Goal: Find specific page/section: Find specific page/section

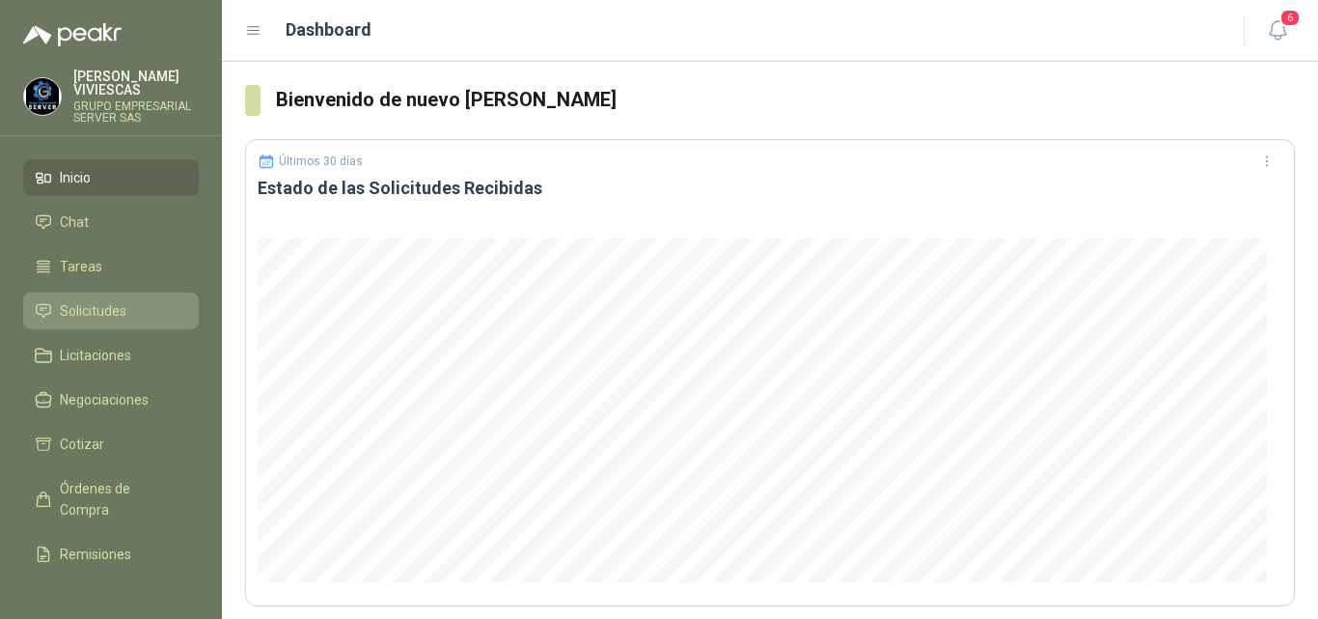
click at [108, 300] on span "Solicitudes" at bounding box center [93, 310] width 67 height 21
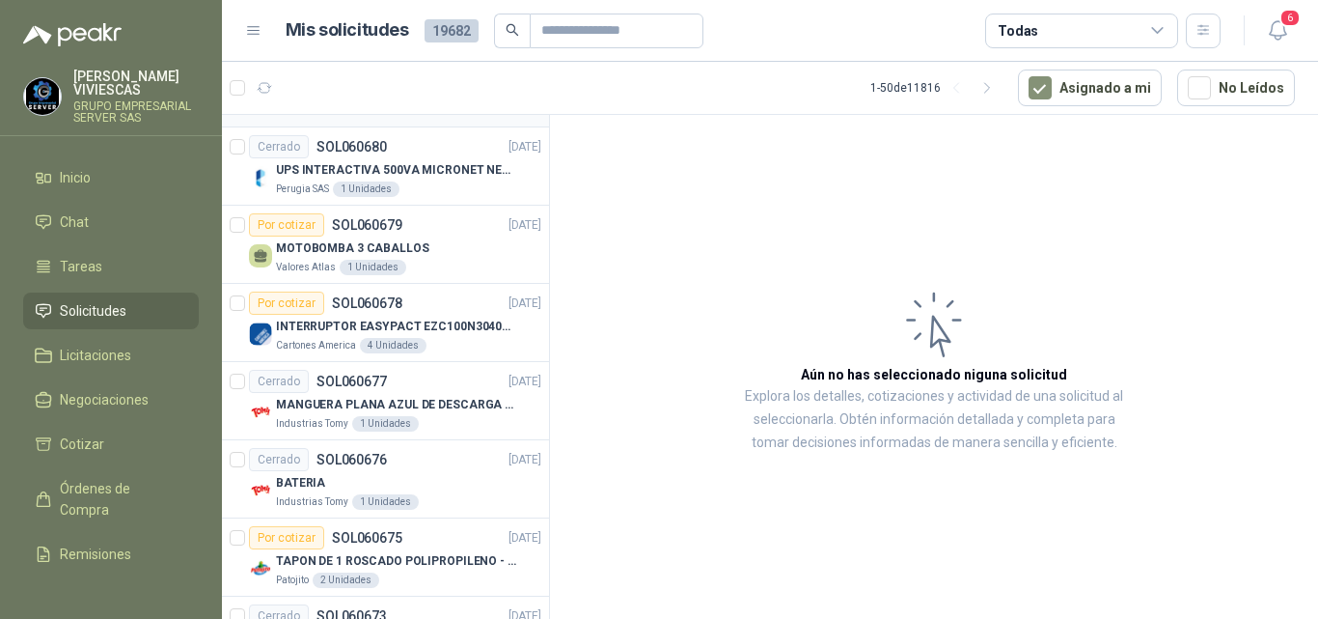
scroll to position [2669, 0]
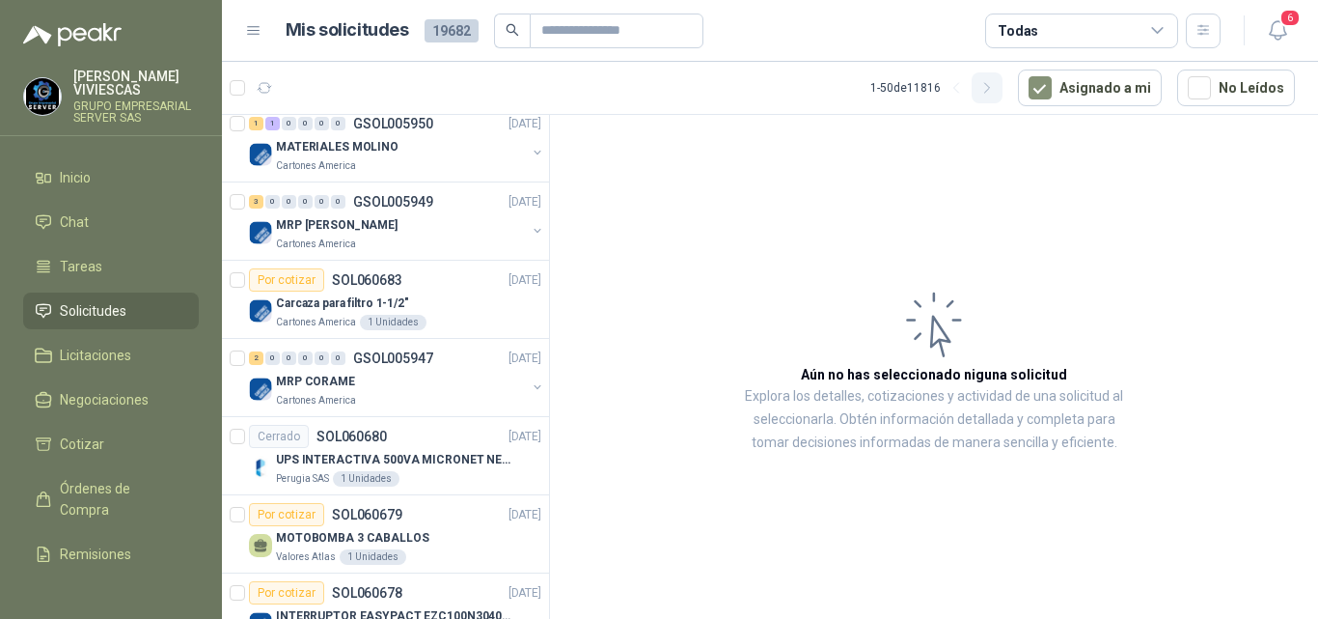
click at [990, 92] on icon "button" at bounding box center [988, 88] width 16 height 16
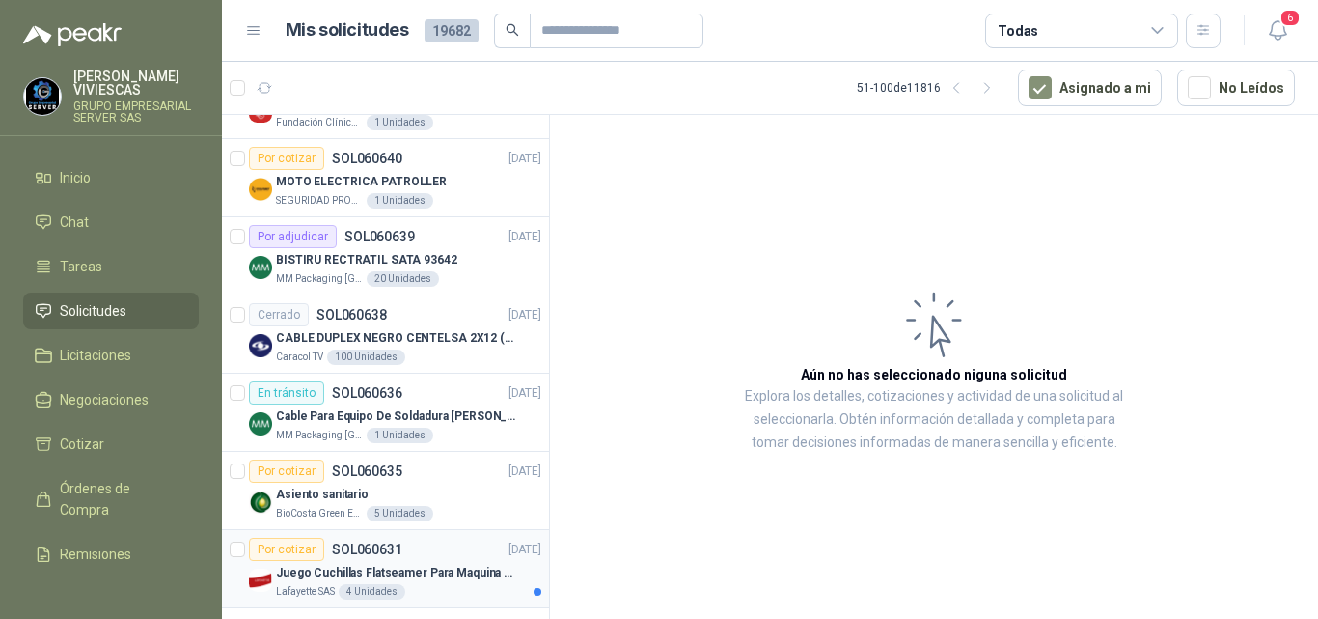
scroll to position [869, 0]
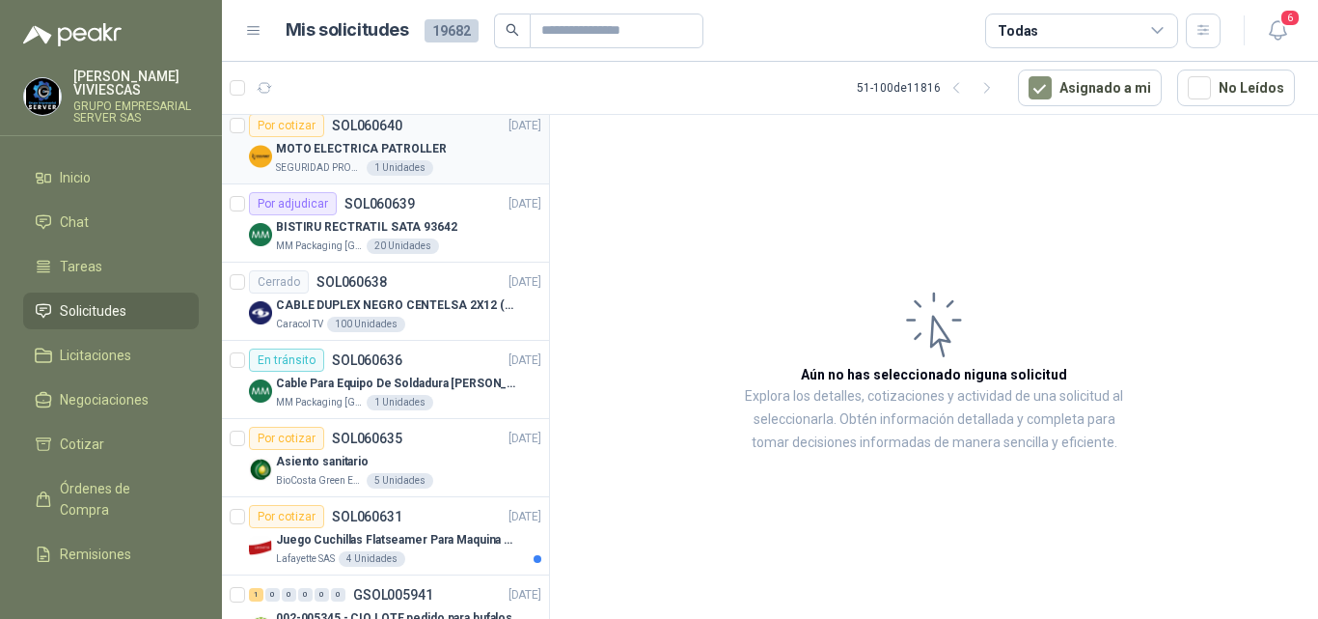
click at [321, 144] on p "MOTO ELECTRICA PATROLLER" at bounding box center [361, 149] width 171 height 18
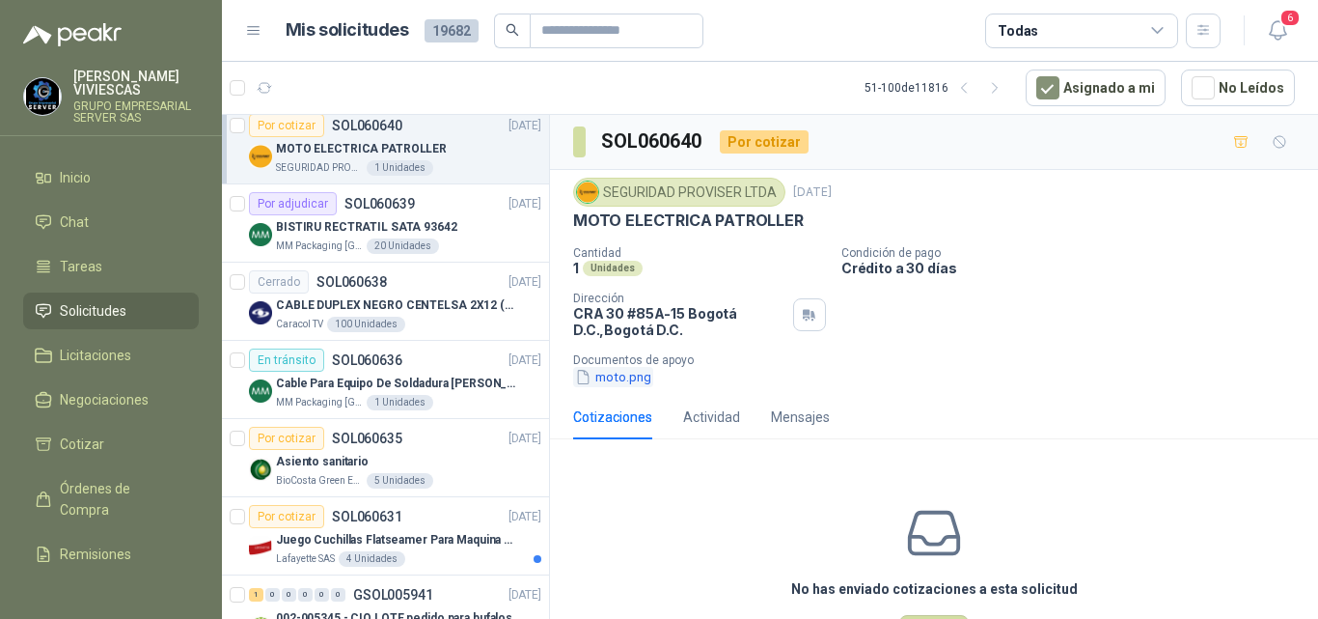
click at [624, 377] on button "moto.png" at bounding box center [613, 377] width 80 height 20
